Goal: Task Accomplishment & Management: Manage account settings

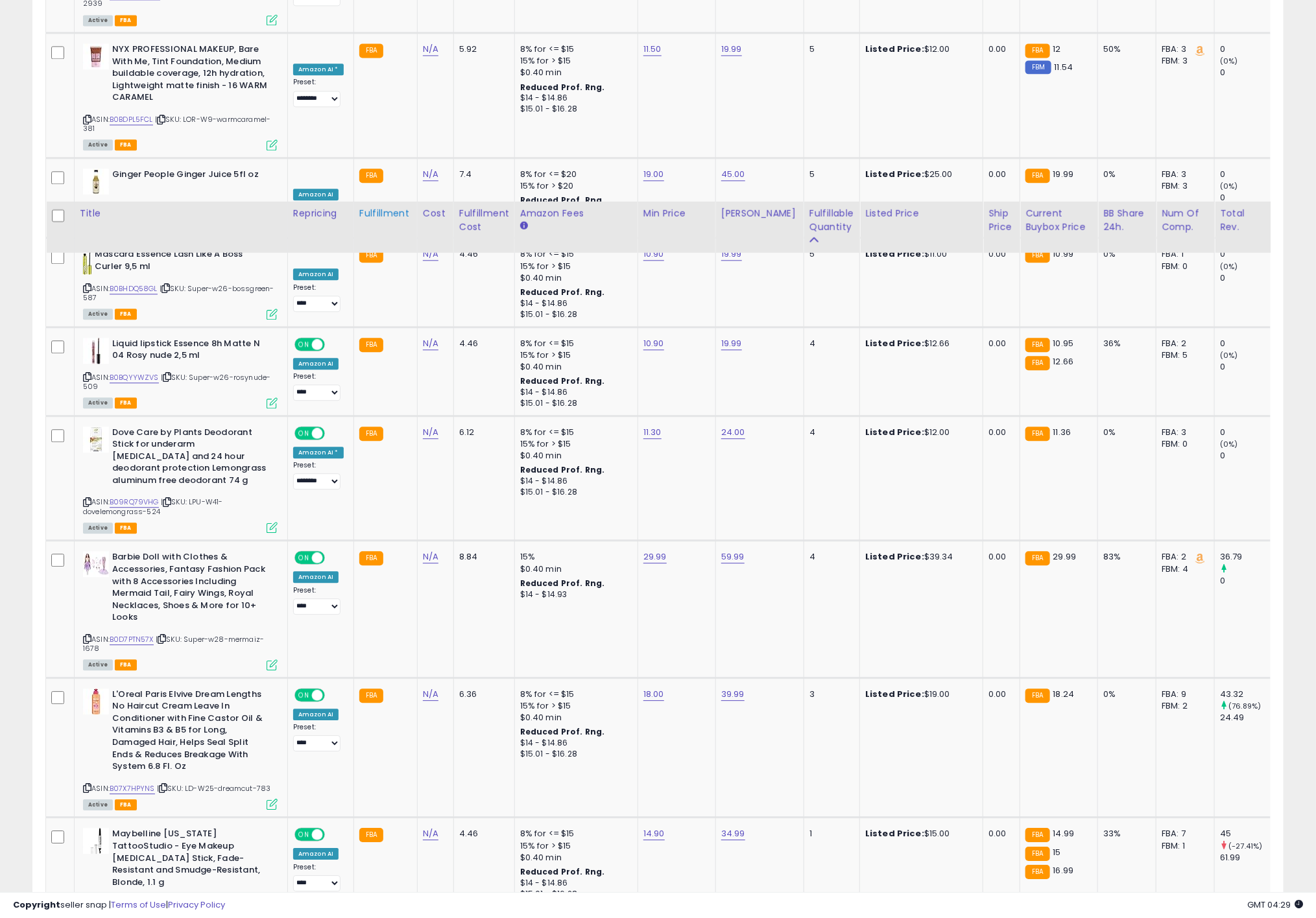
scroll to position [1556, 0]
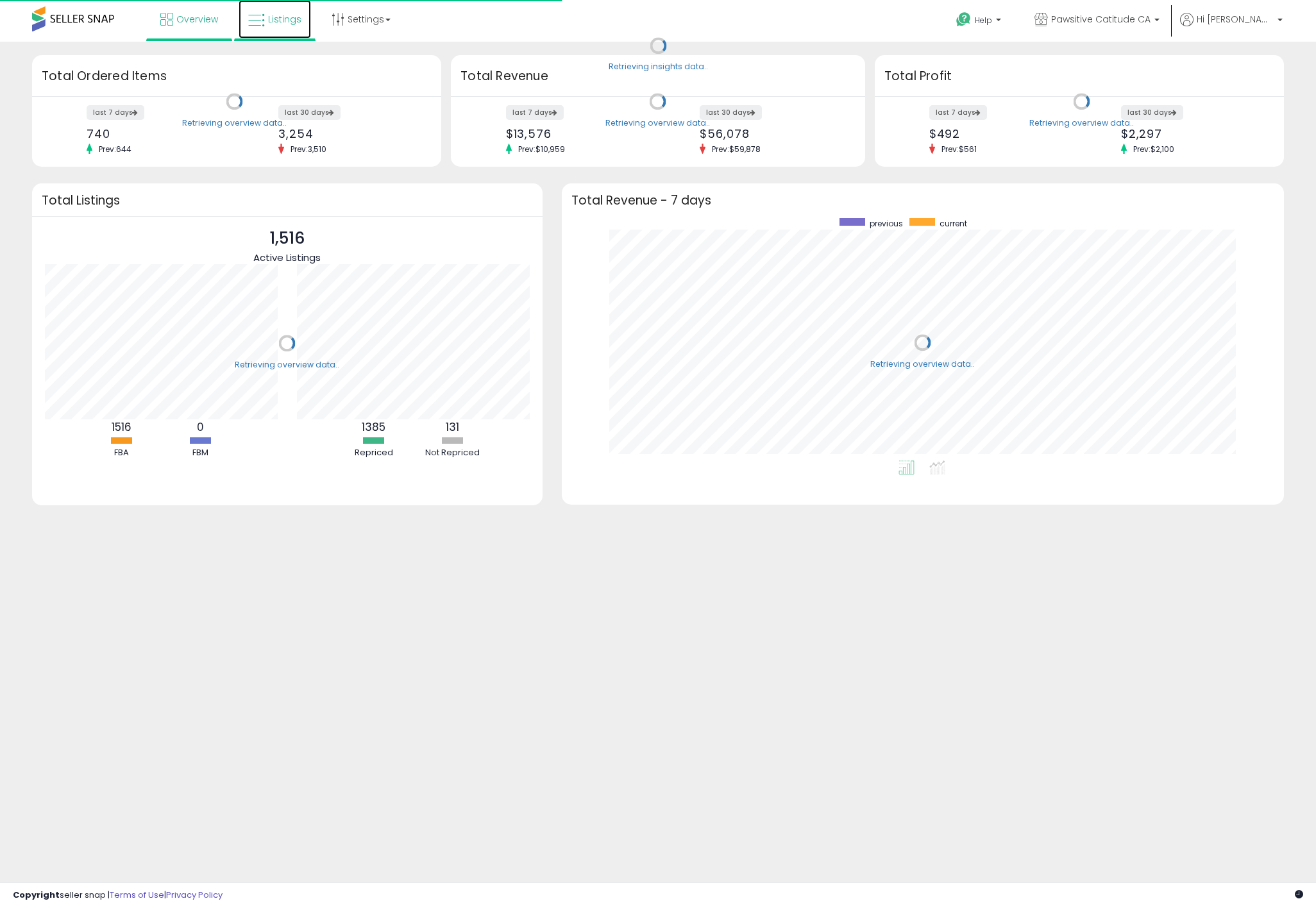
scroll to position [243, 696]
click at [259, 37] on link "Listings" at bounding box center [275, 19] width 72 height 39
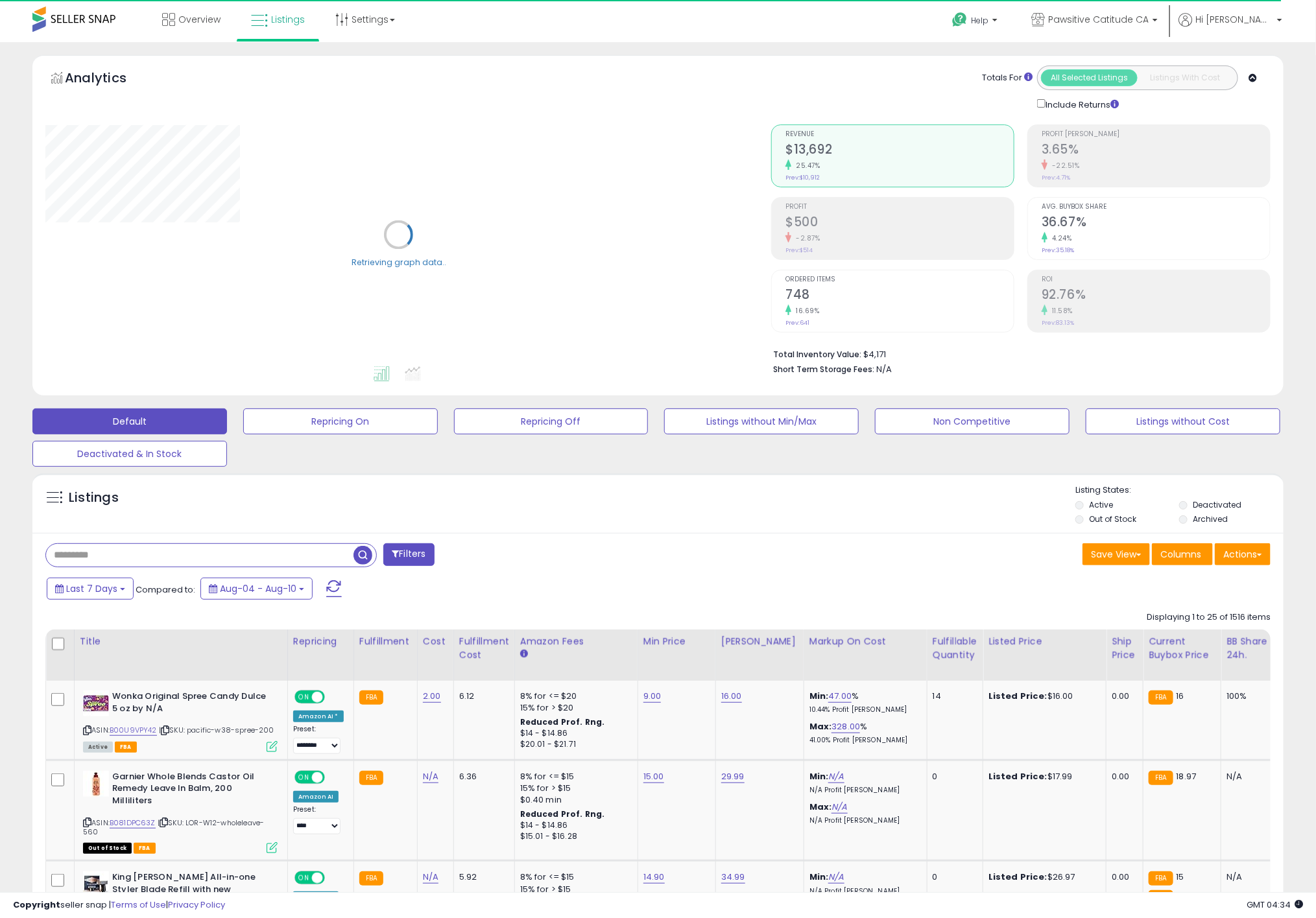
click at [141, 561] on input "text" at bounding box center [199, 555] width 307 height 23
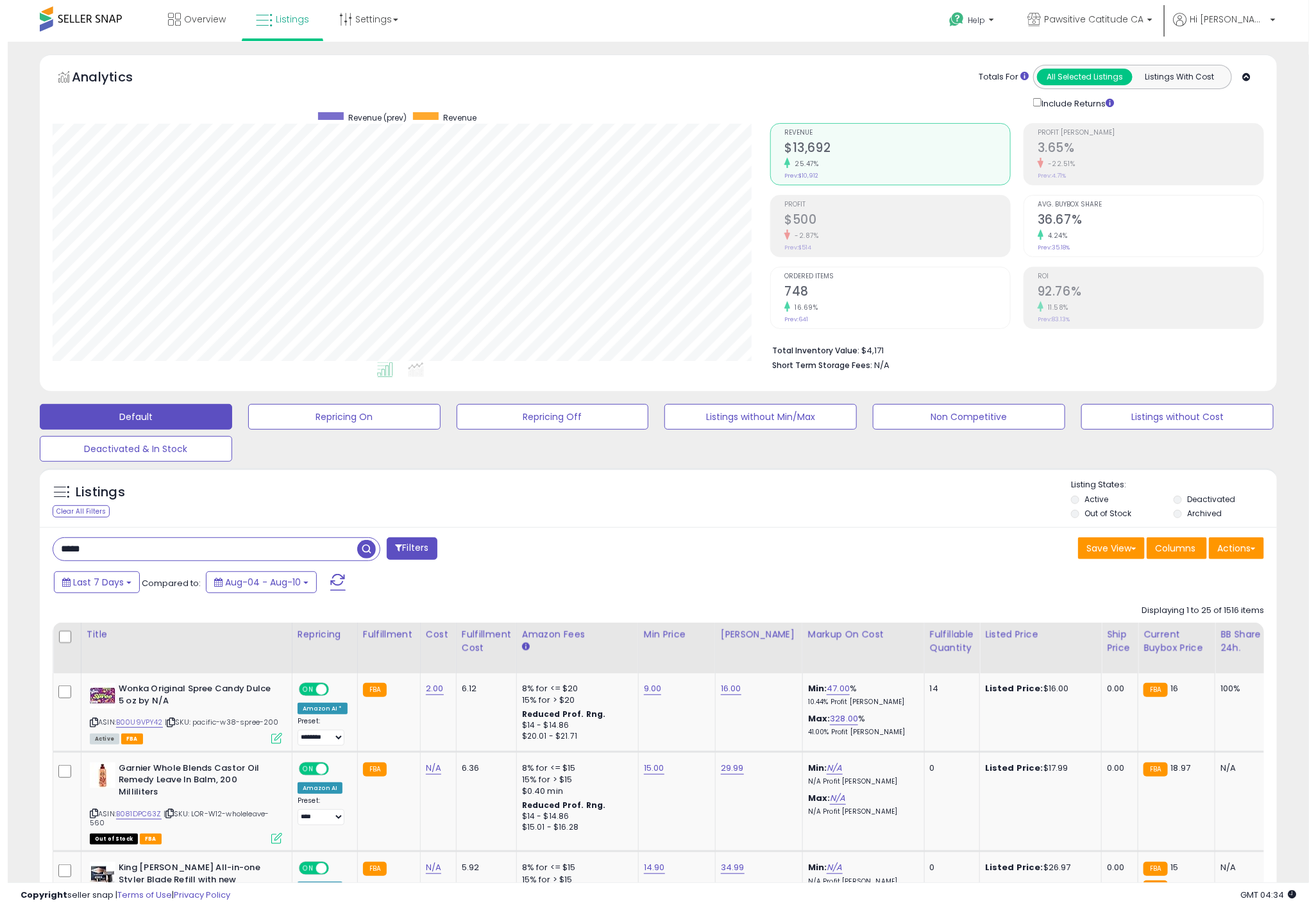
scroll to position [263, 717]
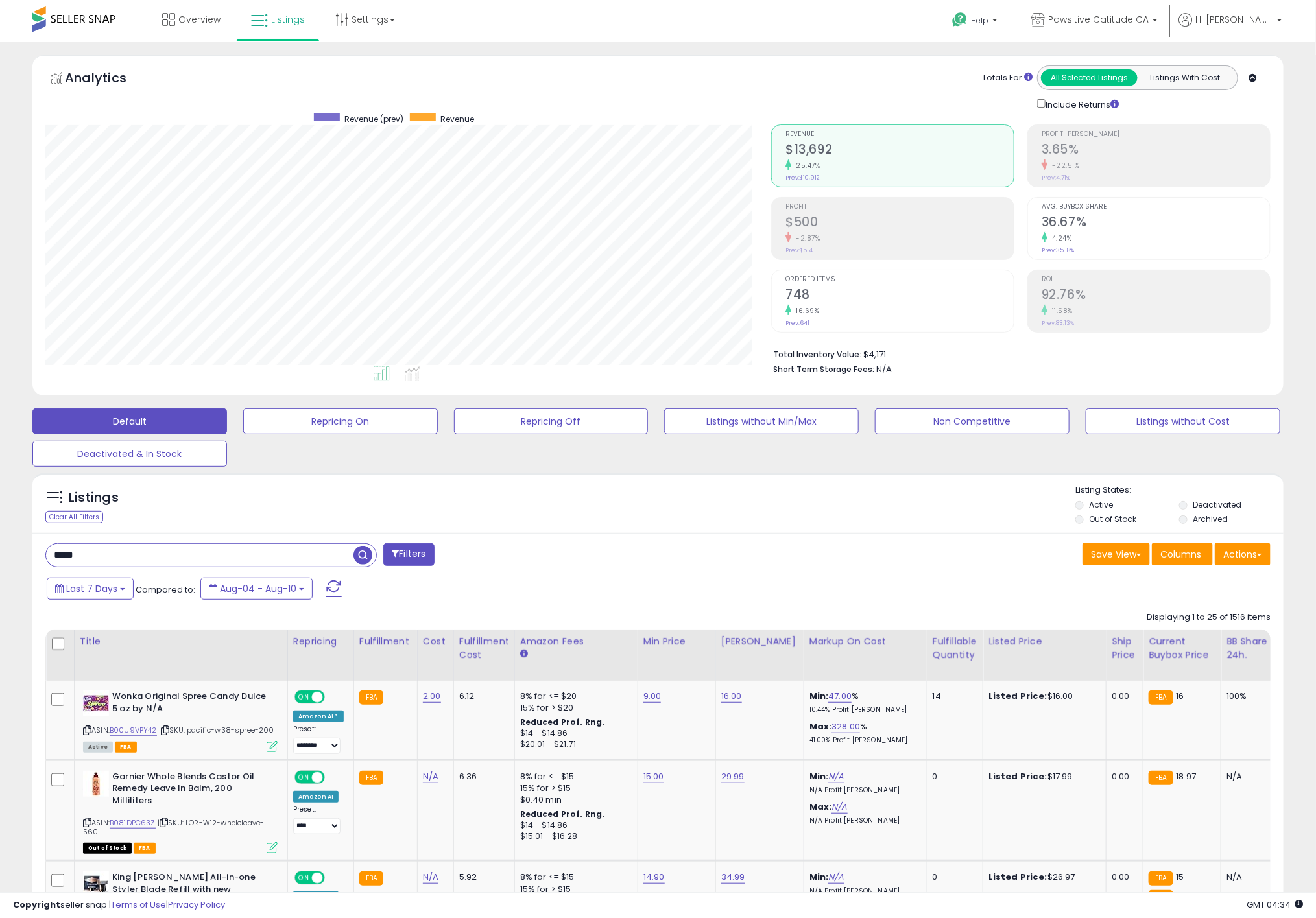
type input "*****"
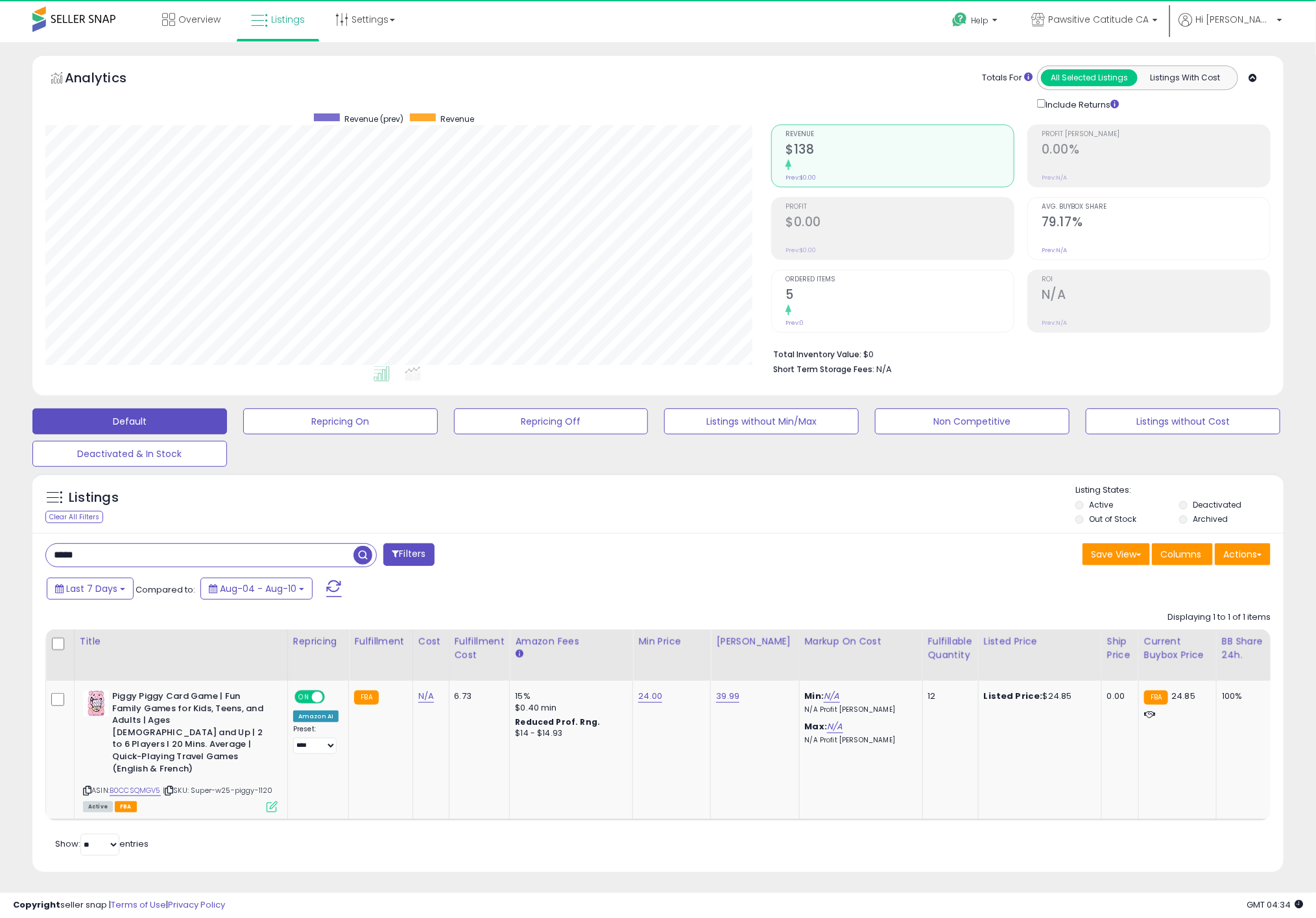
scroll to position [266, 726]
click at [640, 708] on td "24.00" at bounding box center [672, 750] width 78 height 138
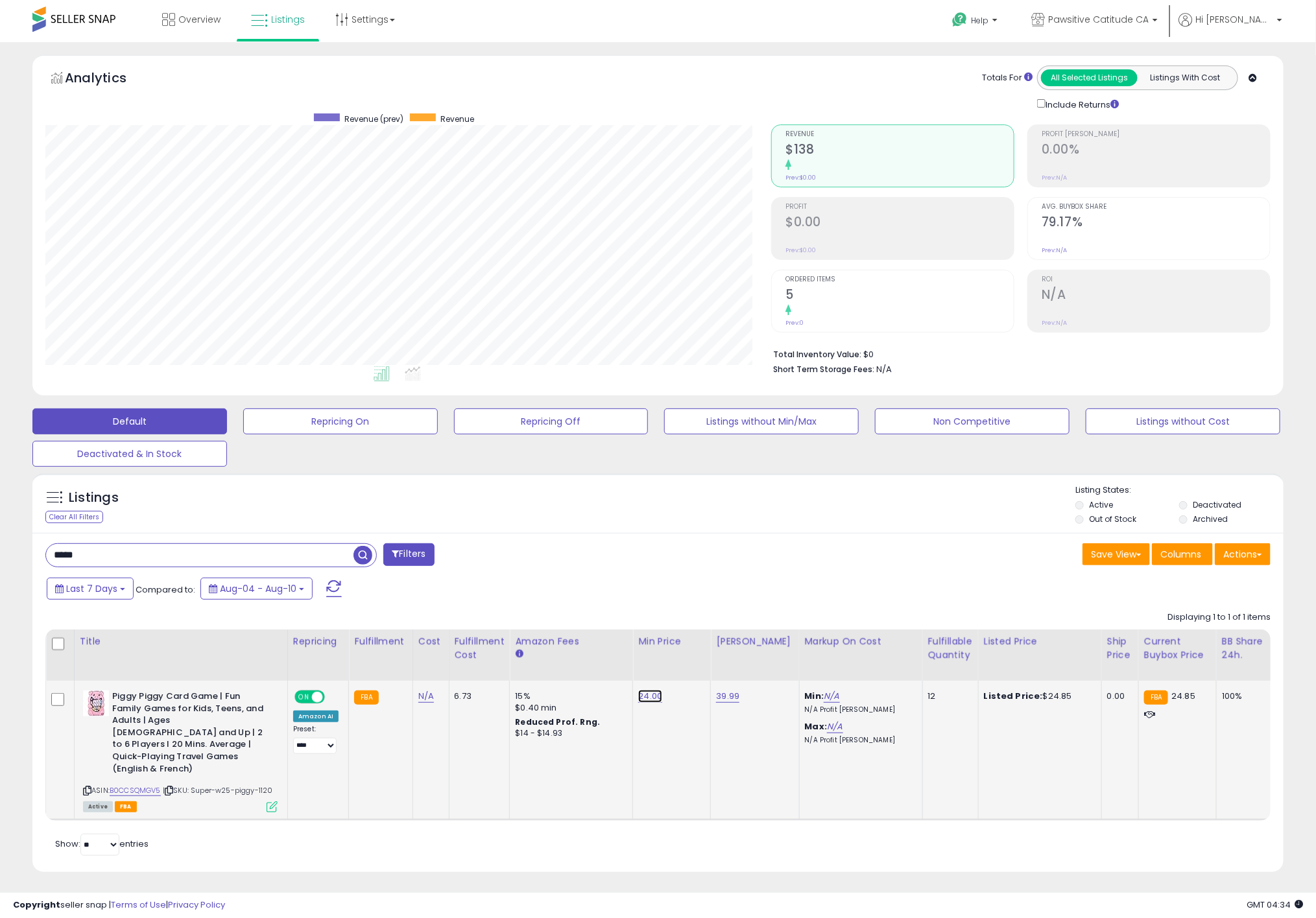
click at [644, 697] on link "24.00" at bounding box center [650, 696] width 24 height 13
drag, startPoint x: 622, startPoint y: 675, endPoint x: 485, endPoint y: 677, distance: 137.0
click at [483, 677] on table "Title Repricing" at bounding box center [1034, 725] width 1979 height 191
type input "*****"
click button "submit" at bounding box center [680, 663] width 22 height 20
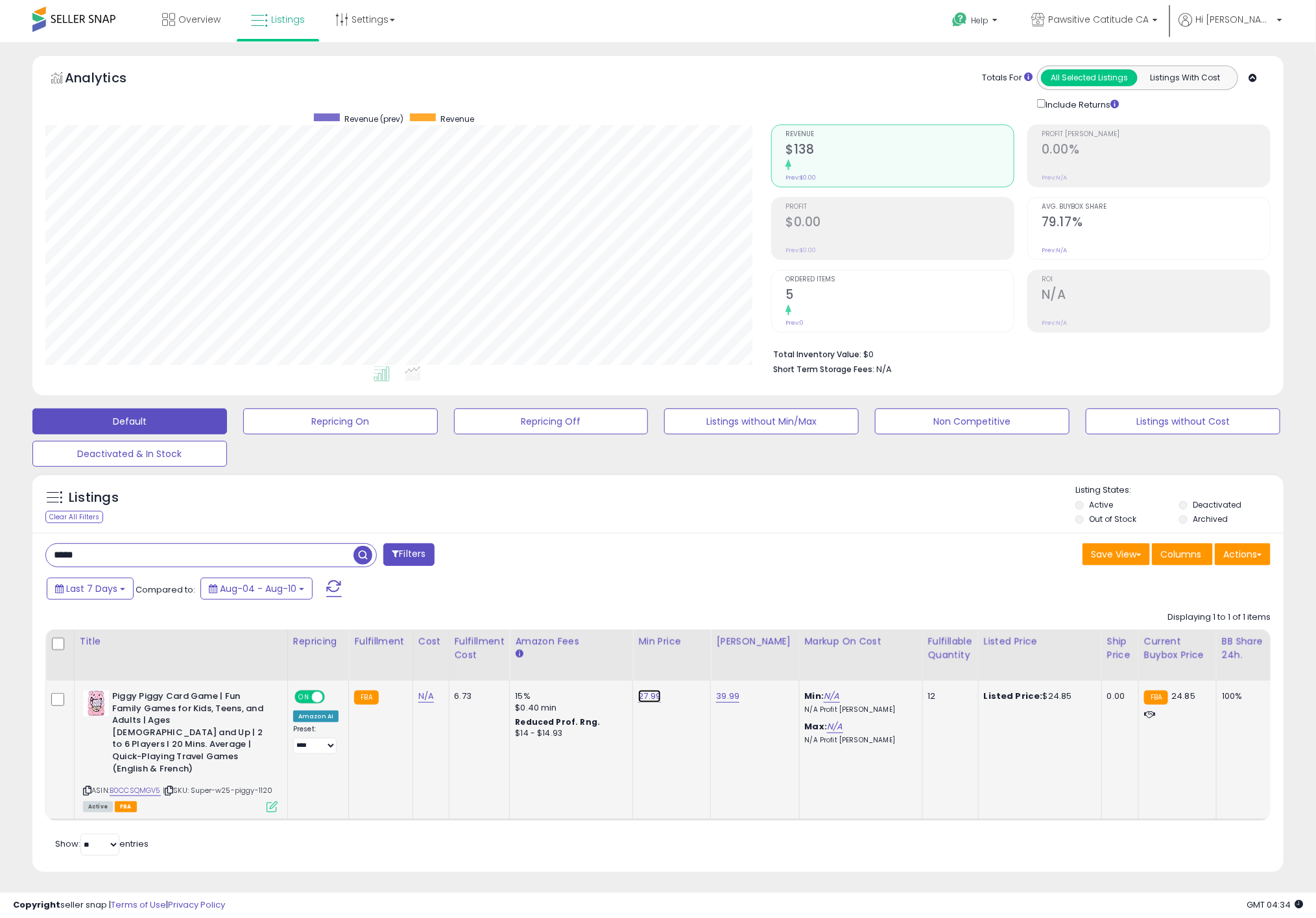
click at [654, 701] on link "27.99" at bounding box center [649, 696] width 23 height 13
drag, startPoint x: 557, startPoint y: 663, endPoint x: 411, endPoint y: 646, distance: 147.0
click at [411, 646] on table "Title Repricing" at bounding box center [1034, 725] width 1979 height 191
type input "*****"
click button "submit" at bounding box center [679, 663] width 22 height 20
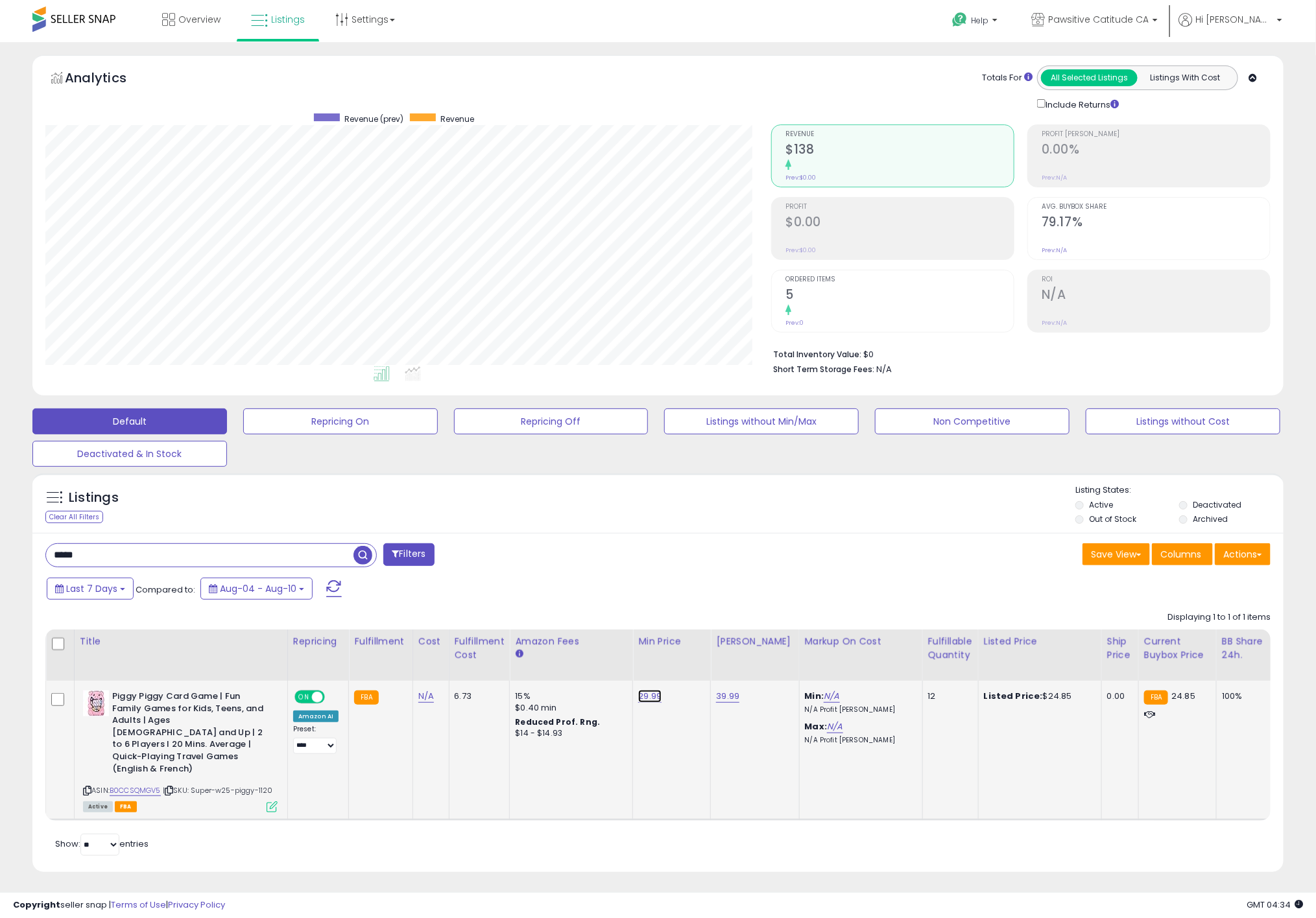
click at [644, 699] on link "29.99" at bounding box center [649, 696] width 24 height 13
drag, startPoint x: 563, startPoint y: 663, endPoint x: 467, endPoint y: 622, distance: 104.4
click at [517, 654] on table "Title Repricing" at bounding box center [1034, 725] width 1979 height 191
type input "*****"
click button "submit" at bounding box center [680, 663] width 22 height 20
